Goal: Information Seeking & Learning: Learn about a topic

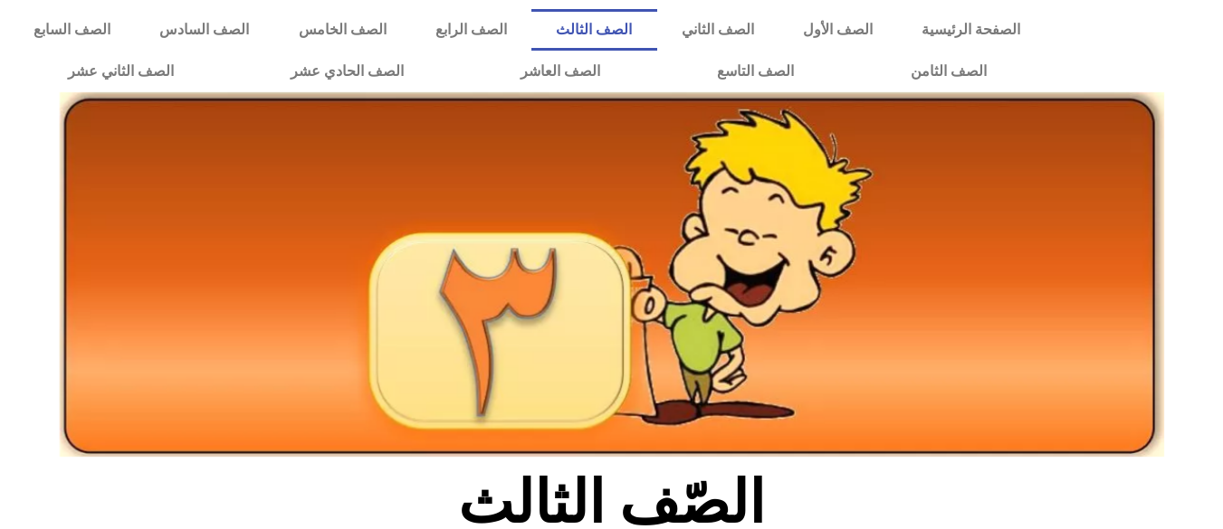
scroll to position [925, 0]
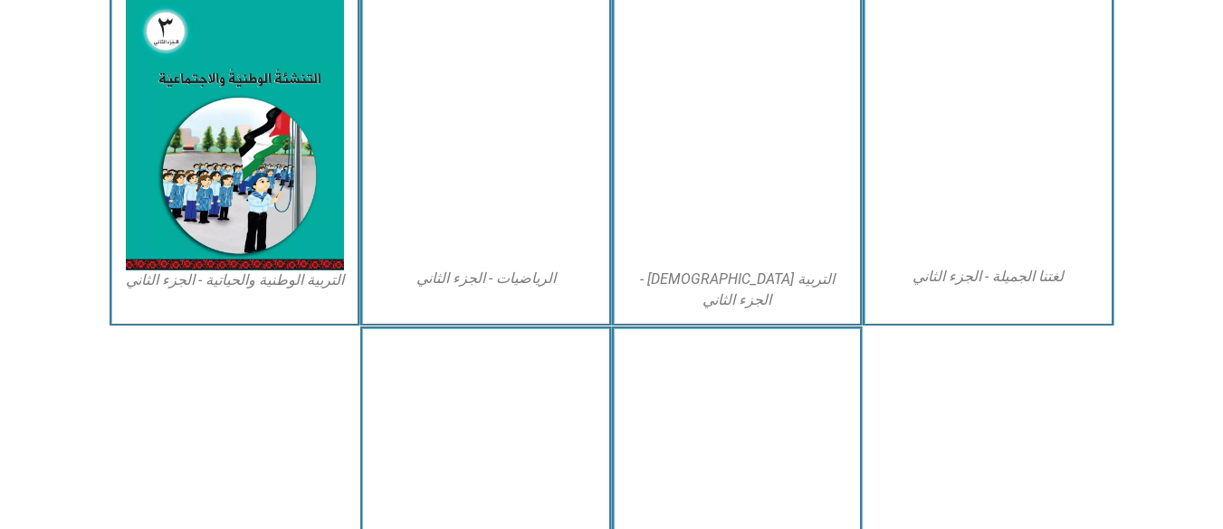
drag, startPoint x: 0, startPoint y: 0, endPoint x: 713, endPoint y: 360, distance: 798.9
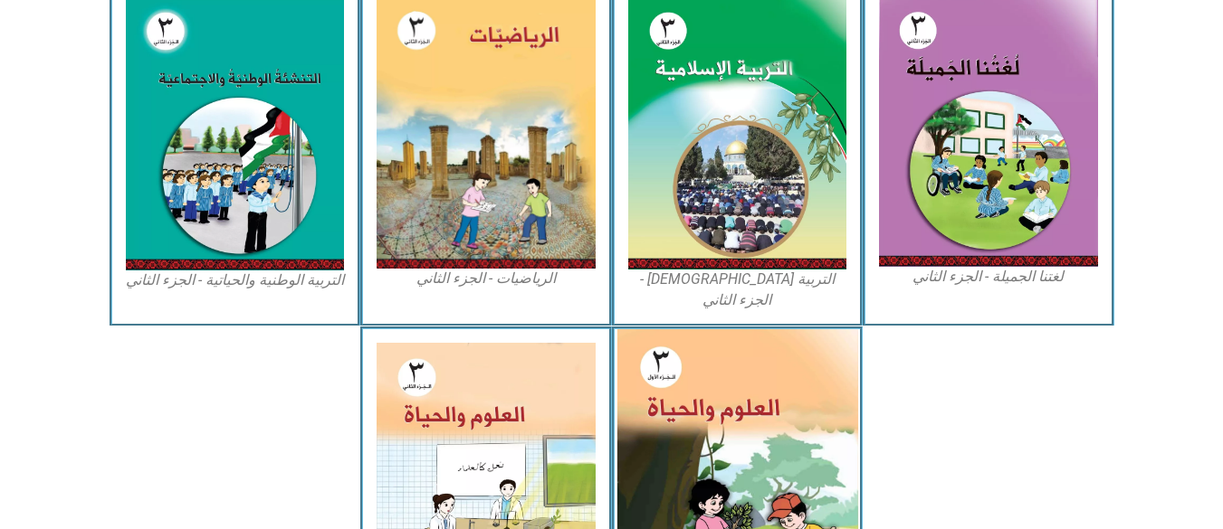
click at [713, 360] on img at bounding box center [736, 479] width 241 height 300
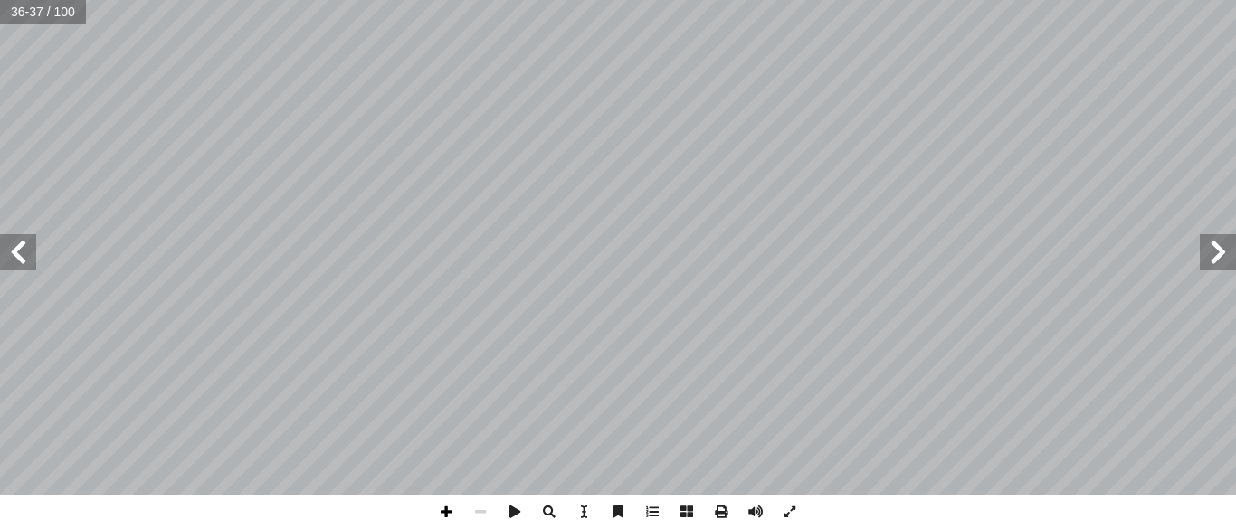
click at [444, 520] on span at bounding box center [446, 512] width 34 height 34
